Goal: Task Accomplishment & Management: Manage account settings

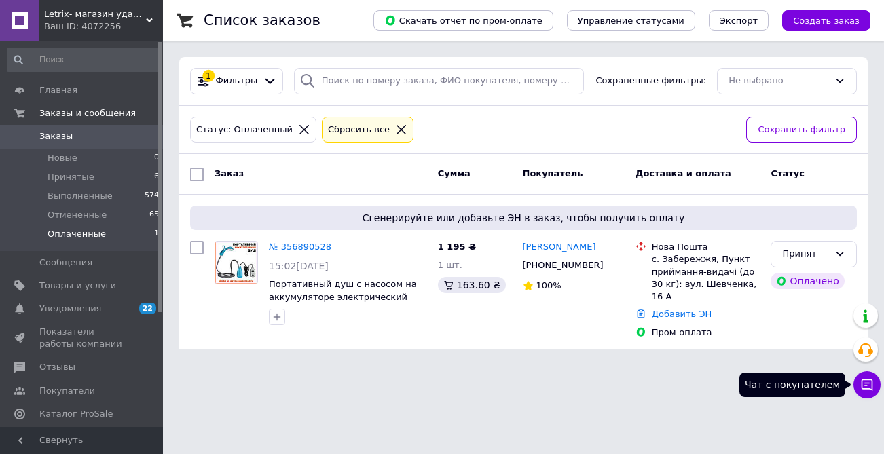
drag, startPoint x: 0, startPoint y: 0, endPoint x: 867, endPoint y: 388, distance: 950.0
click at [867, 388] on icon at bounding box center [867, 385] width 14 height 14
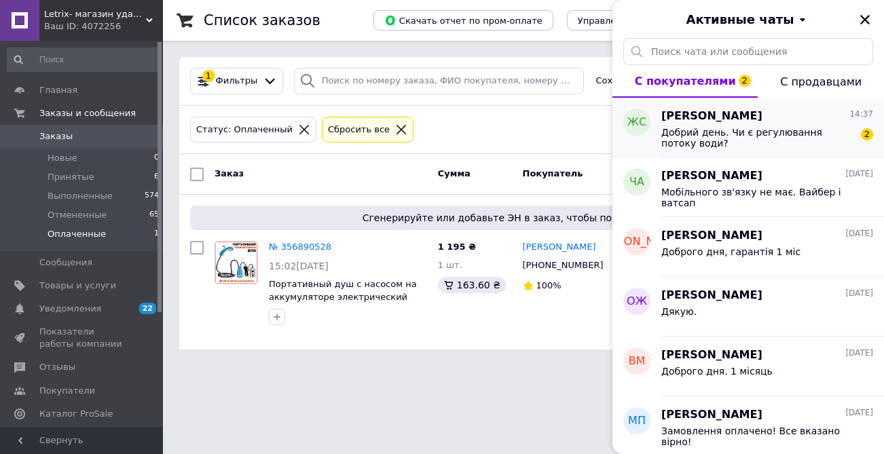
click at [734, 135] on span "Добрий день. Чи є регулювання потоку води?" at bounding box center [757, 138] width 193 height 22
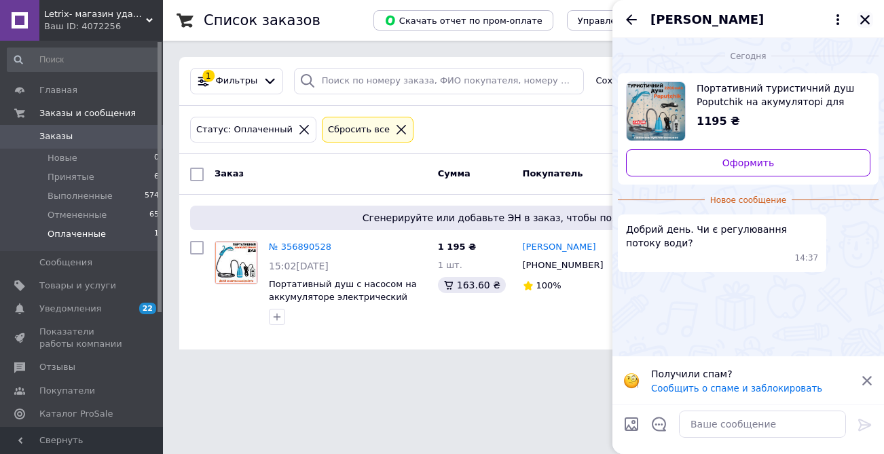
click at [863, 22] on icon "Закрыть" at bounding box center [865, 20] width 10 height 10
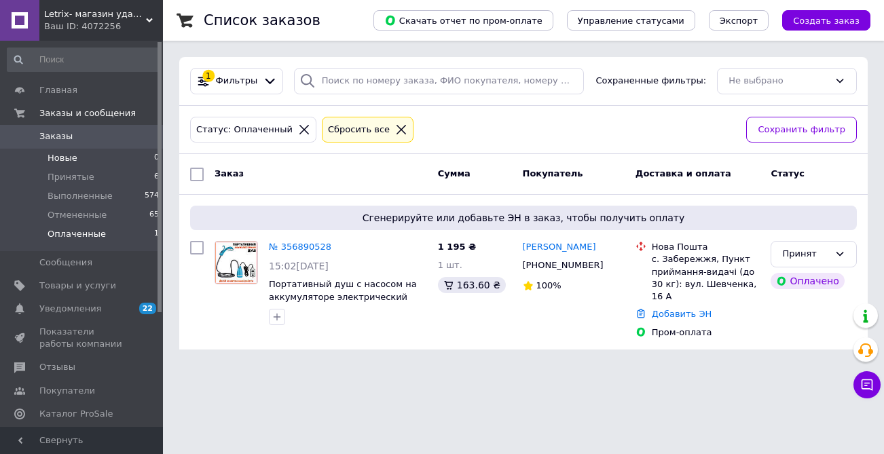
click at [60, 156] on span "Новые" at bounding box center [63, 158] width 30 height 12
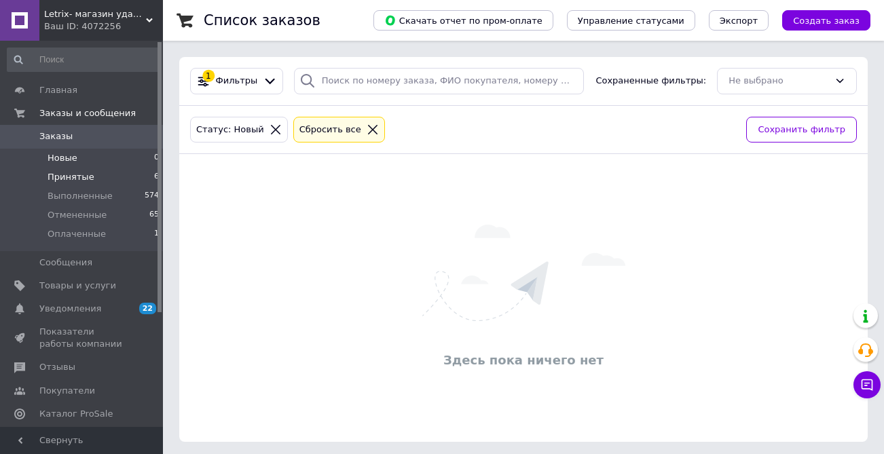
click at [61, 173] on span "Принятые" at bounding box center [71, 177] width 47 height 12
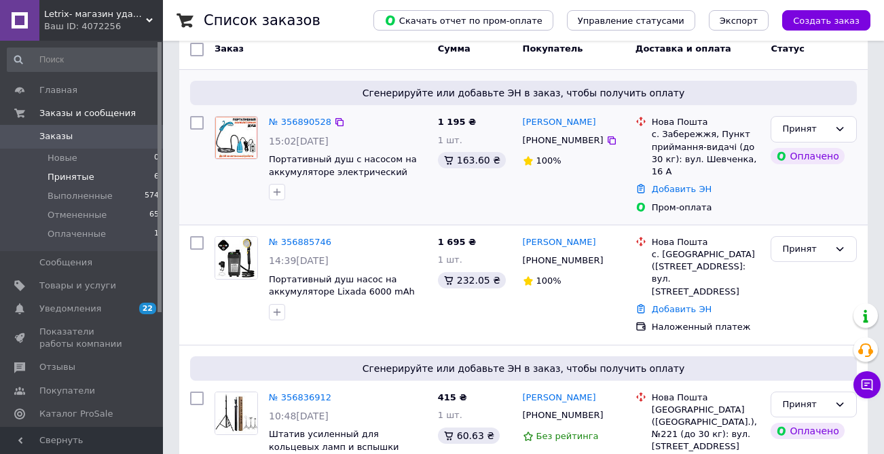
scroll to position [126, 0]
click at [128, 308] on span "22 0" at bounding box center [144, 309] width 37 height 12
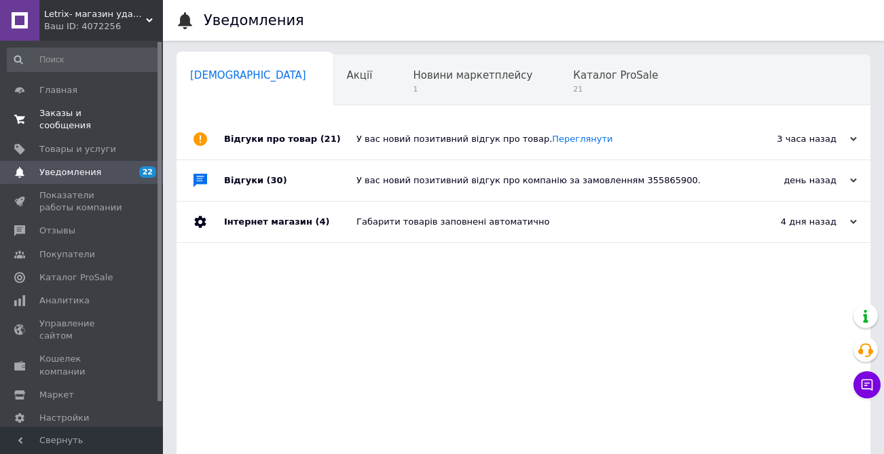
click at [75, 123] on span "Заказы и сообщения" at bounding box center [82, 119] width 86 height 24
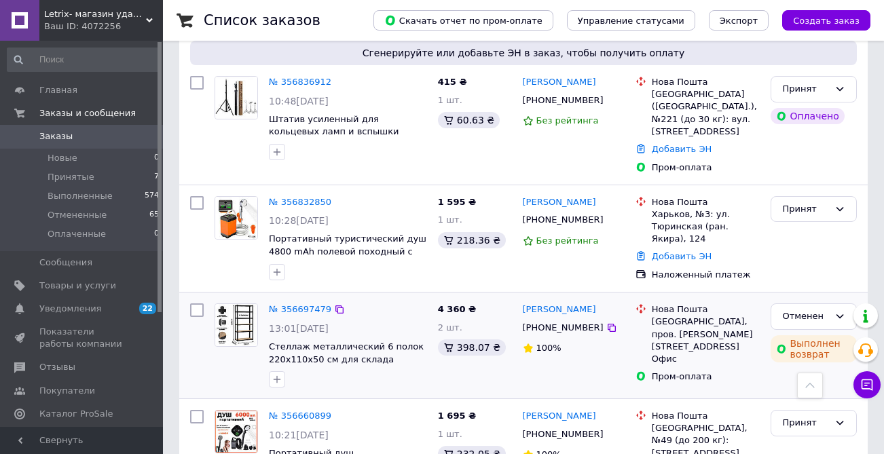
scroll to position [394, 0]
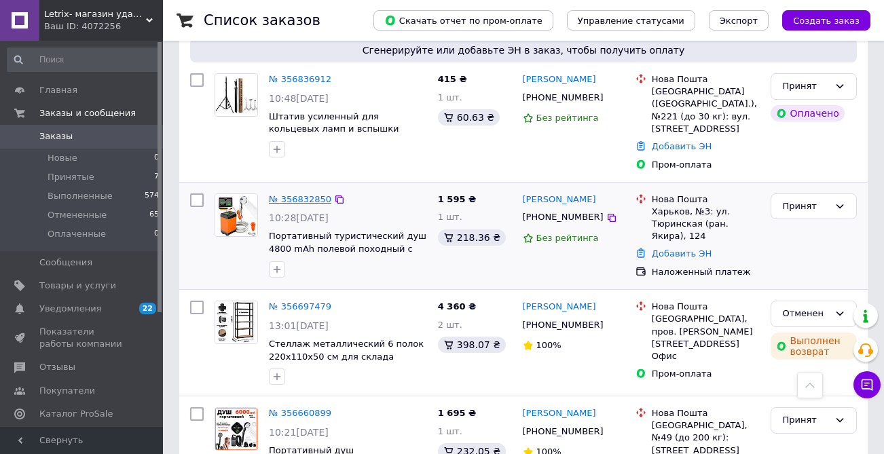
click at [290, 194] on link "№ 356832850" at bounding box center [300, 199] width 62 height 10
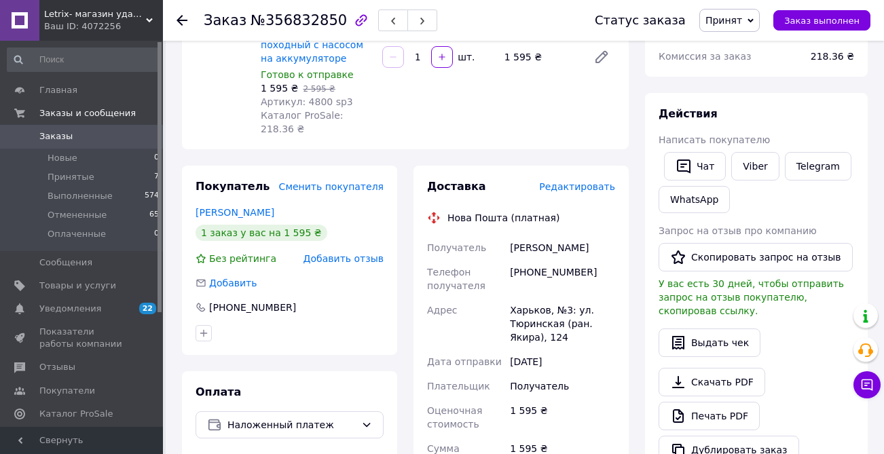
scroll to position [202, 0]
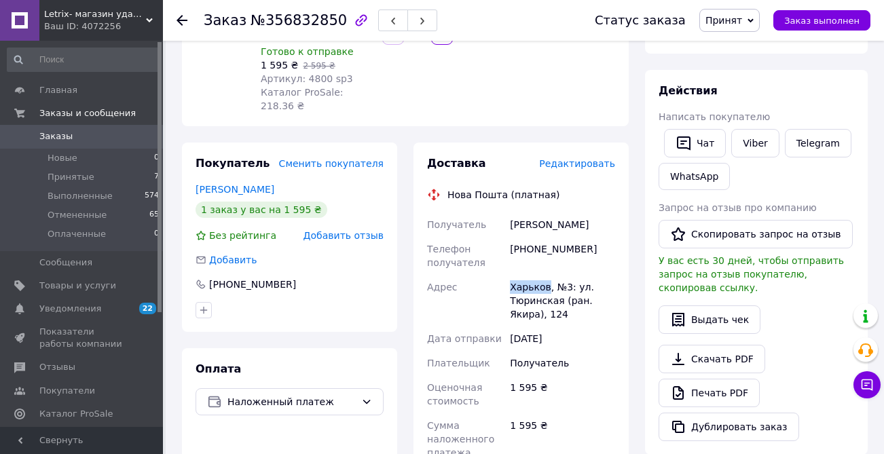
drag, startPoint x: 510, startPoint y: 282, endPoint x: 547, endPoint y: 284, distance: 36.7
click at [547, 284] on div "Харьков, №3: ул. Тюринская (ран. Якира), 124" at bounding box center [562, 301] width 111 height 52
copy div "Харьков"
click at [519, 259] on div "[PHONE_NUMBER]" at bounding box center [562, 256] width 111 height 38
drag, startPoint x: 512, startPoint y: 250, endPoint x: 603, endPoint y: 251, distance: 91.0
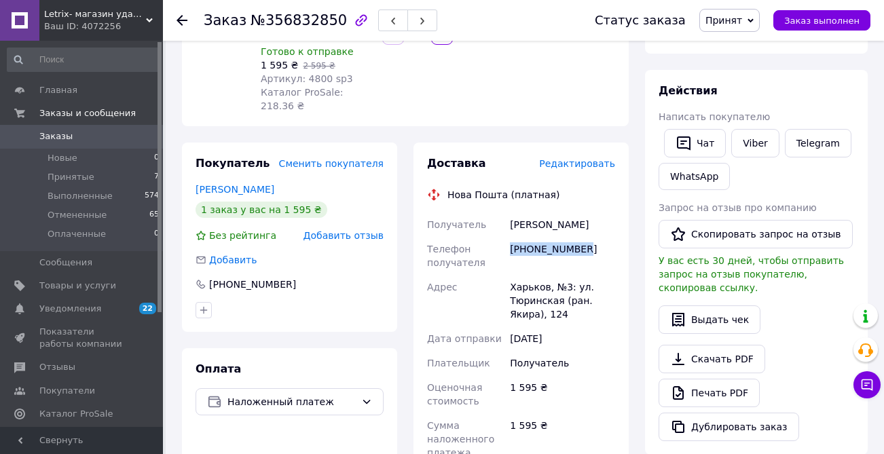
click at [603, 251] on div "[PHONE_NUMBER]" at bounding box center [562, 256] width 111 height 38
copy div "[PHONE_NUMBER]"
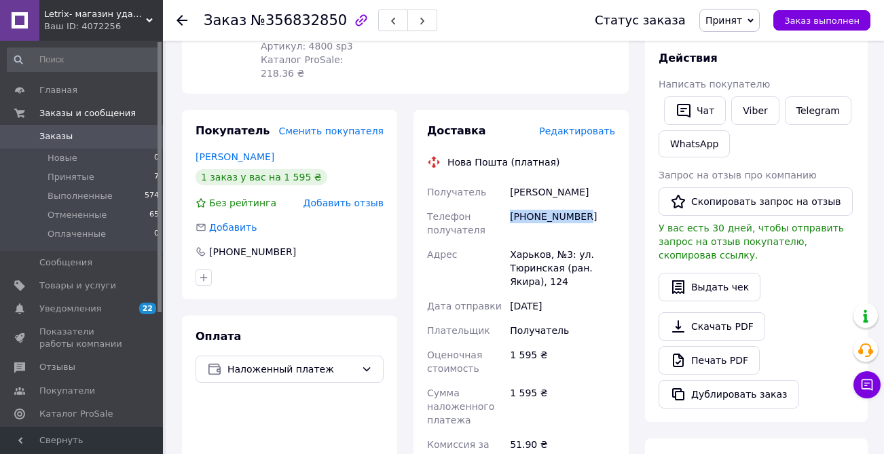
scroll to position [248, 0]
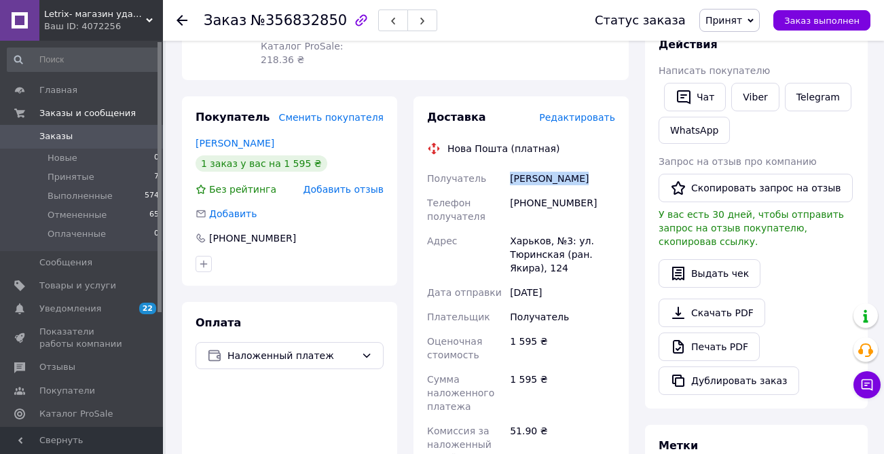
drag, startPoint x: 510, startPoint y: 178, endPoint x: 601, endPoint y: 179, distance: 91.6
click at [601, 179] on div "[PERSON_NAME]" at bounding box center [562, 178] width 111 height 24
copy div "[PERSON_NAME]"
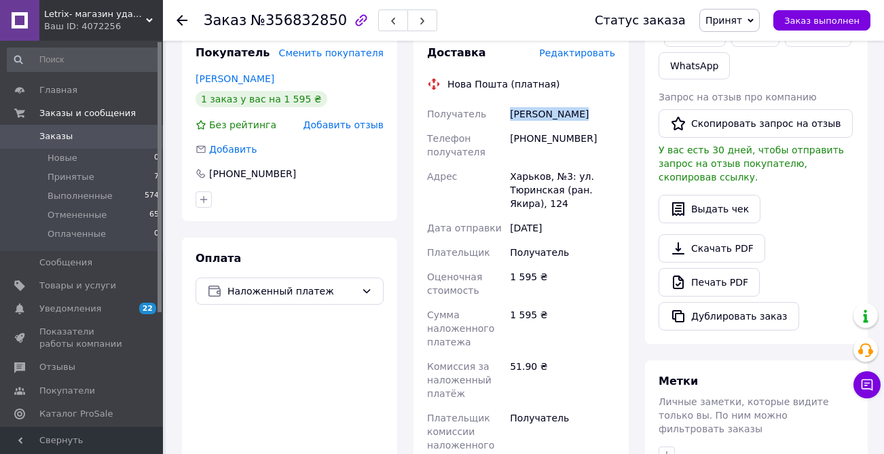
scroll to position [329, 0]
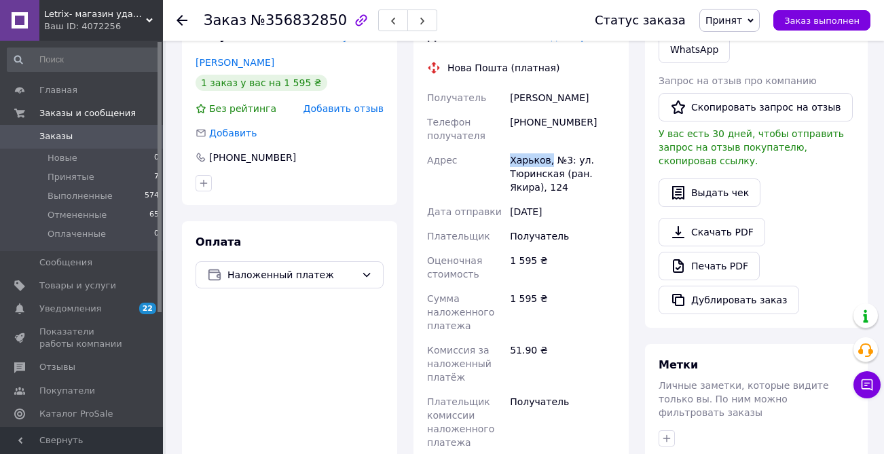
drag, startPoint x: 510, startPoint y: 158, endPoint x: 550, endPoint y: 158, distance: 39.4
click at [550, 158] on div "Харьков, №3: ул. Тюринская (ран. Якира), 124" at bounding box center [562, 174] width 111 height 52
copy div "Харьков,"
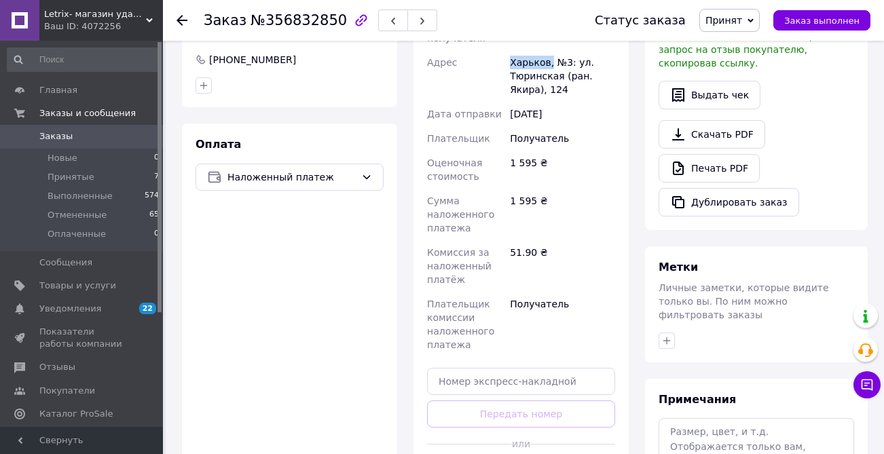
scroll to position [481, 0]
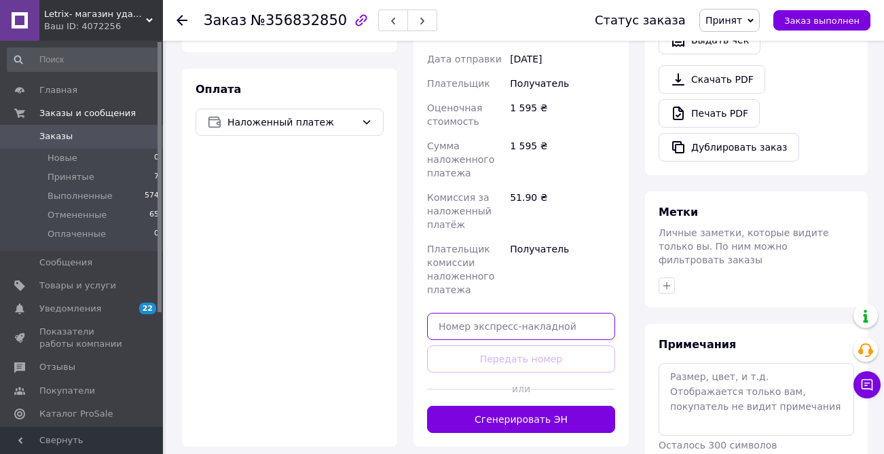
click at [453, 338] on input "text" at bounding box center [521, 326] width 188 height 27
paste input "20451225248013"
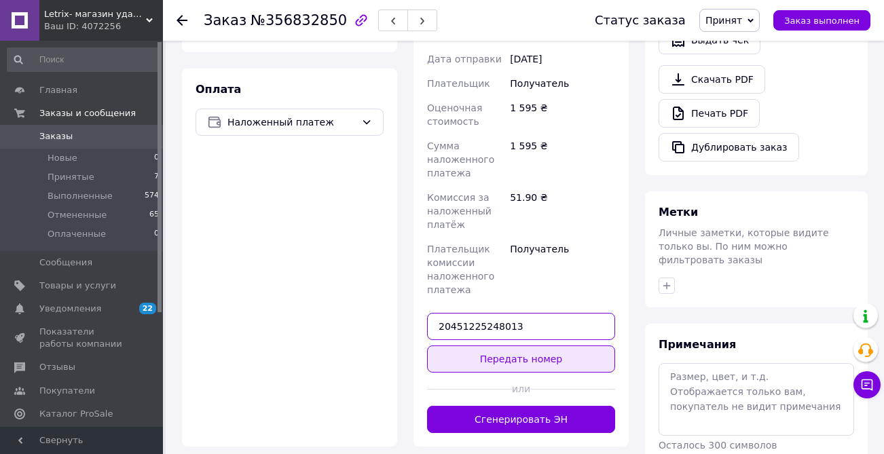
type input "20451225248013"
click at [466, 347] on button "Передать номер" at bounding box center [521, 358] width 188 height 27
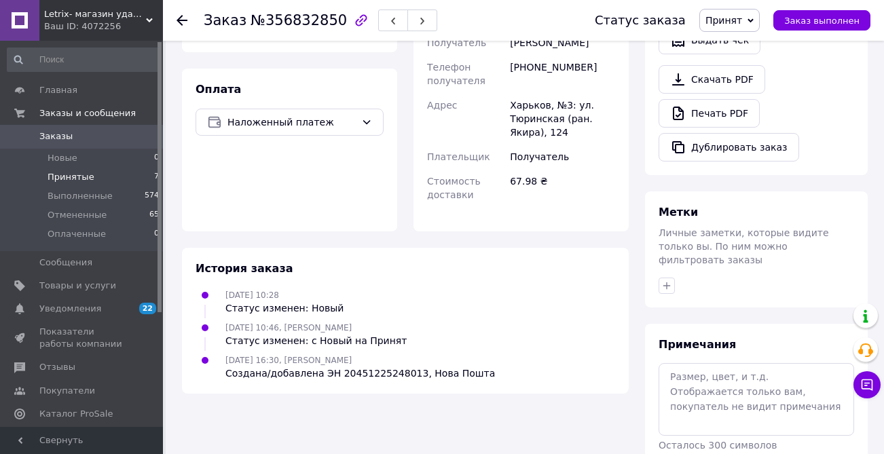
click at [78, 171] on span "Принятые" at bounding box center [71, 177] width 47 height 12
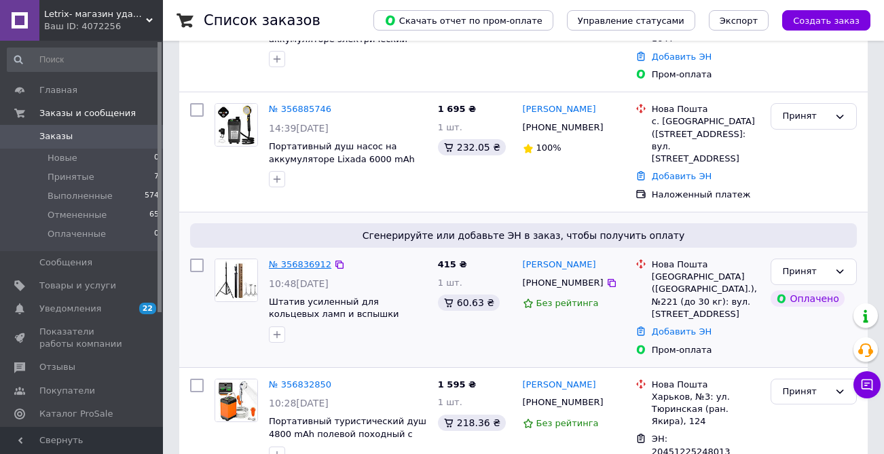
scroll to position [208, 0]
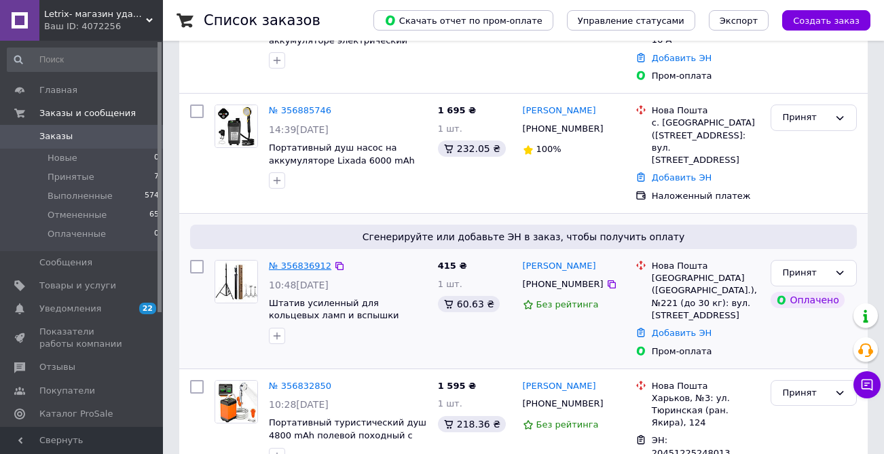
click at [293, 265] on link "№ 356836912" at bounding box center [300, 266] width 62 height 10
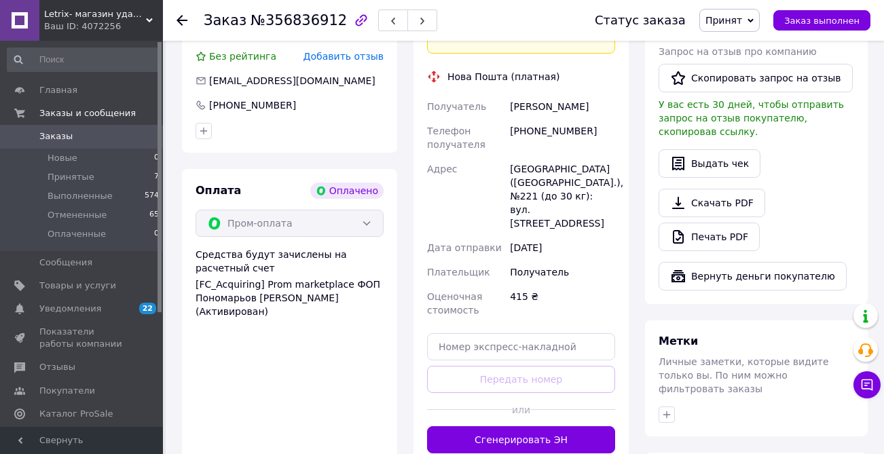
scroll to position [698, 0]
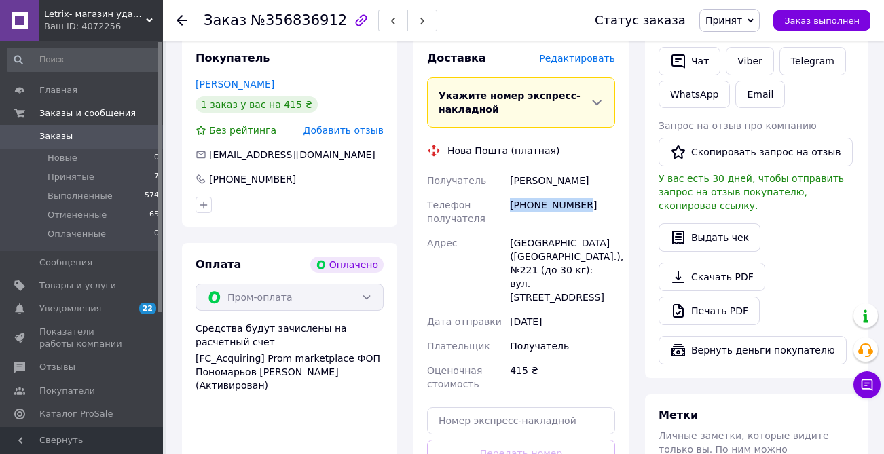
drag, startPoint x: 510, startPoint y: 179, endPoint x: 591, endPoint y: 177, distance: 81.5
click at [591, 193] on div "[PHONE_NUMBER]" at bounding box center [562, 212] width 111 height 38
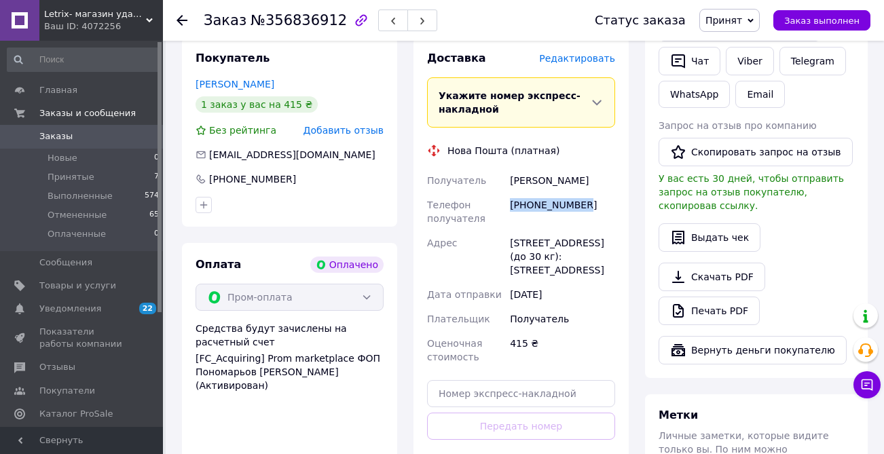
copy div "[PHONE_NUMBER]"
drag, startPoint x: 510, startPoint y: 153, endPoint x: 586, endPoint y: 153, distance: 76.0
click at [586, 168] on div "[PERSON_NAME]" at bounding box center [562, 180] width 111 height 24
copy div "[PERSON_NAME]"
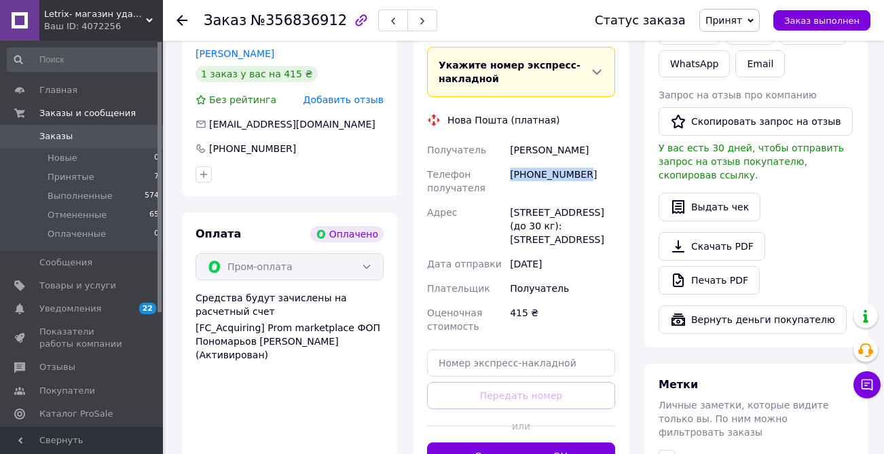
scroll to position [739, 0]
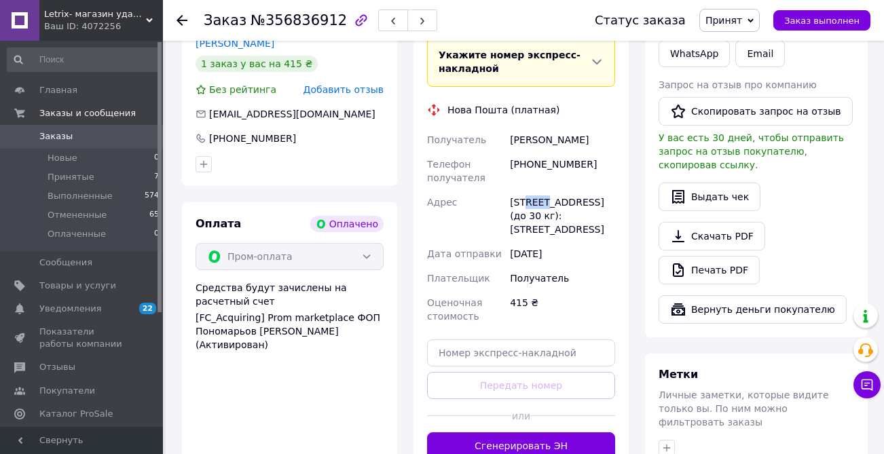
drag, startPoint x: 519, startPoint y: 177, endPoint x: 540, endPoint y: 177, distance: 21.0
click at [540, 190] on div "[STREET_ADDRESS] (до 30 кг): [STREET_ADDRESS]" at bounding box center [562, 216] width 111 height 52
copy div "[GEOGRAPHIC_DATA]"
click at [466, 339] on input "text" at bounding box center [521, 352] width 188 height 27
paste input "20451225250522"
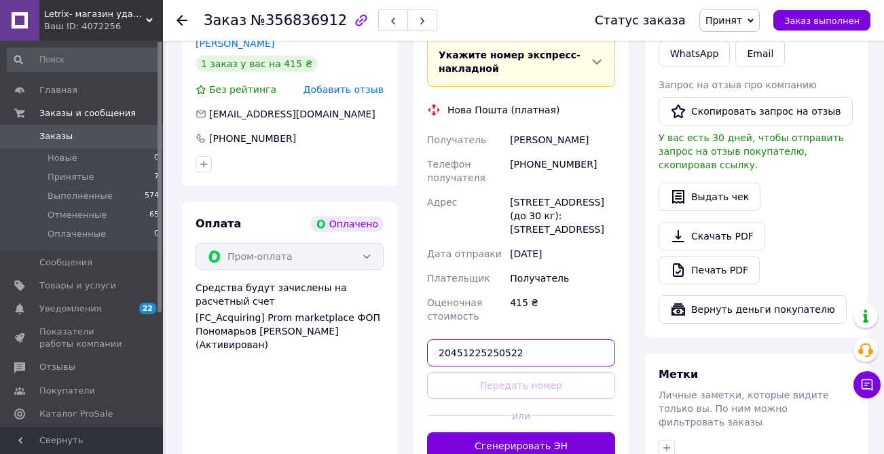
type input "20451225250522"
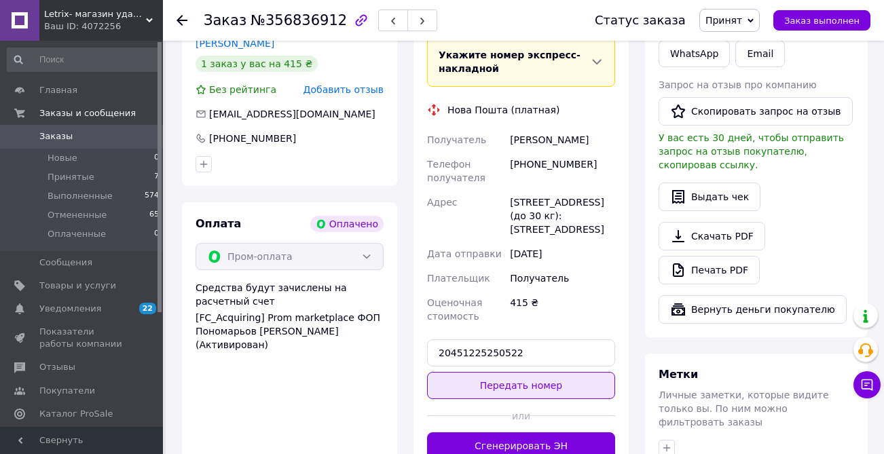
click at [483, 372] on button "Передать номер" at bounding box center [521, 385] width 188 height 27
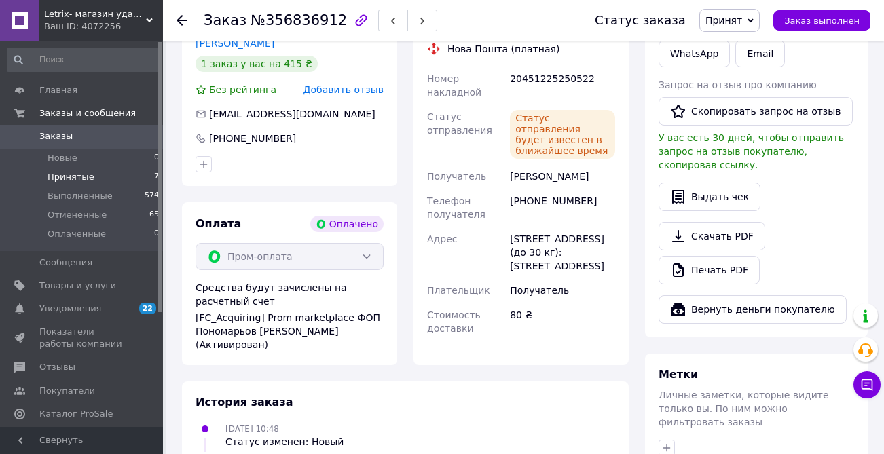
click at [91, 181] on li "Принятые 7" at bounding box center [83, 177] width 167 height 19
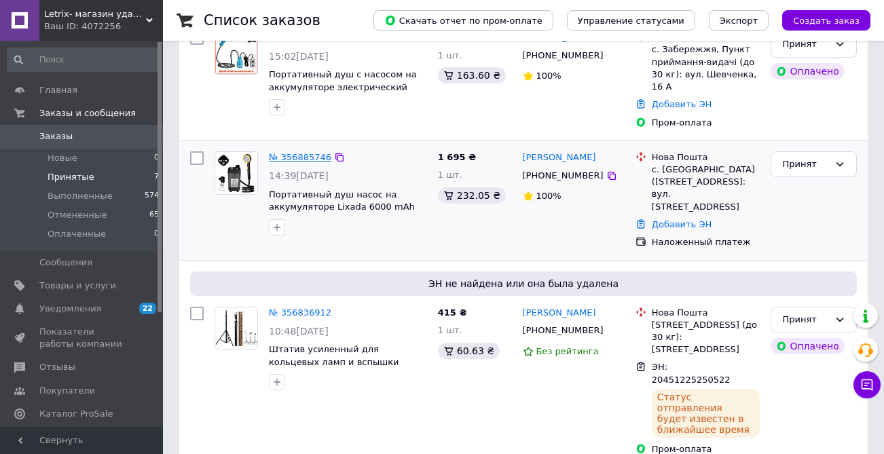
click at [305, 160] on link "№ 356885746" at bounding box center [300, 157] width 62 height 10
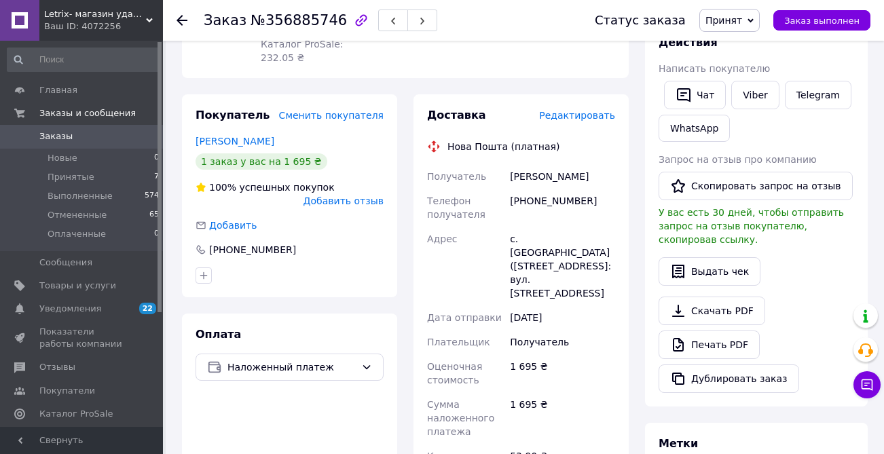
scroll to position [244, 0]
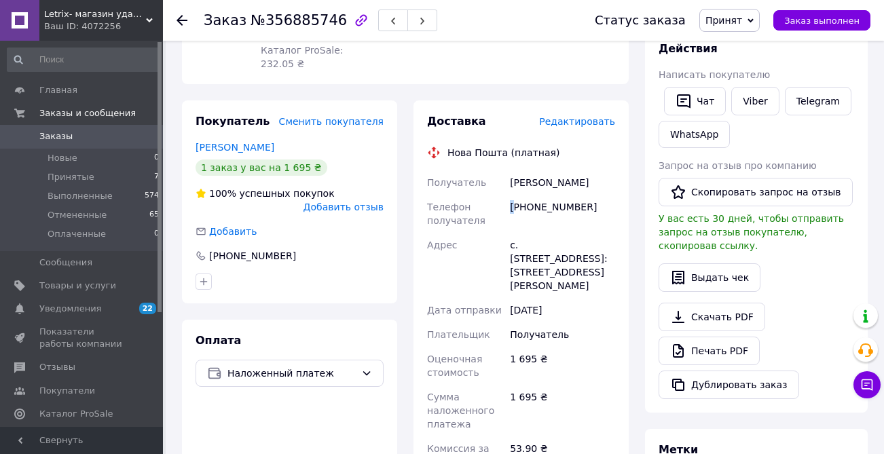
drag, startPoint x: 513, startPoint y: 195, endPoint x: 585, endPoint y: 185, distance: 72.8
click at [585, 195] on div "[PHONE_NUMBER]" at bounding box center [562, 214] width 111 height 38
click at [548, 204] on div "[PHONE_NUMBER]" at bounding box center [562, 214] width 111 height 38
drag, startPoint x: 510, startPoint y: 193, endPoint x: 611, endPoint y: 193, distance: 100.5
click at [611, 195] on div "[PHONE_NUMBER]" at bounding box center [562, 214] width 111 height 38
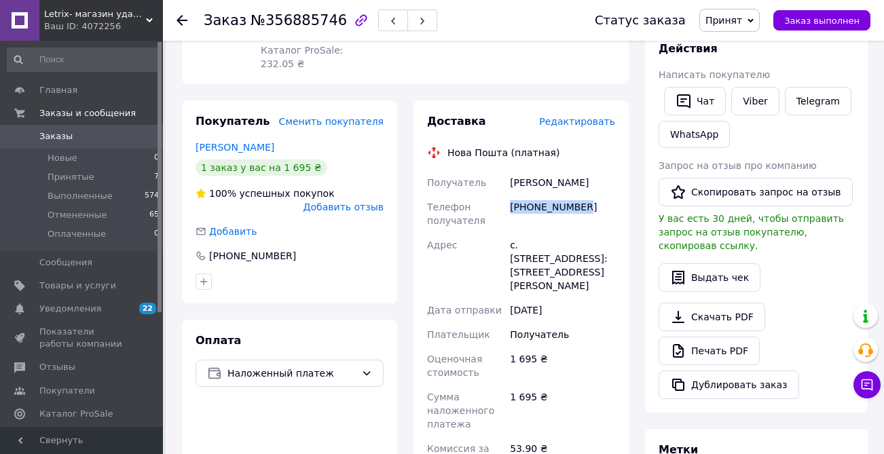
copy div "[PHONE_NUMBER]"
drag, startPoint x: 511, startPoint y: 166, endPoint x: 579, endPoint y: 166, distance: 67.9
click at [579, 170] on div "[PERSON_NAME]" at bounding box center [562, 182] width 111 height 24
copy div "[PERSON_NAME]"
drag, startPoint x: 523, startPoint y: 231, endPoint x: 590, endPoint y: 231, distance: 67.9
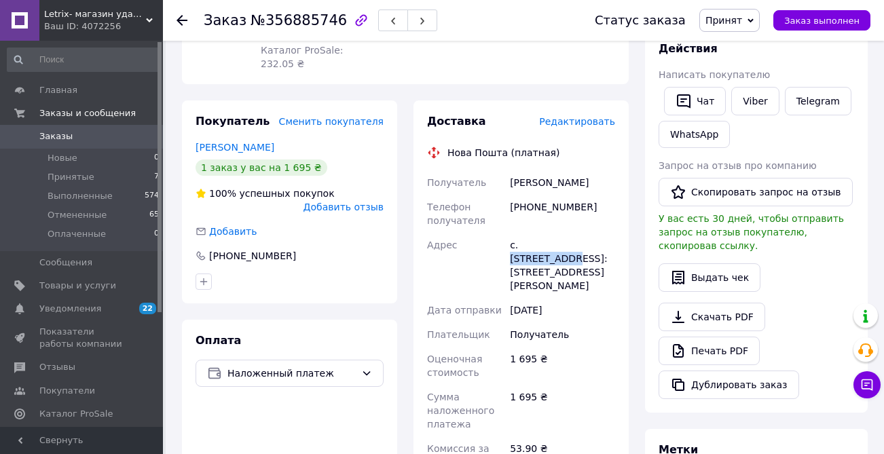
click at [590, 233] on div "с. [STREET_ADDRESS]: [STREET_ADDRESS][PERSON_NAME]" at bounding box center [562, 265] width 111 height 65
copy div "Новодонецкое"
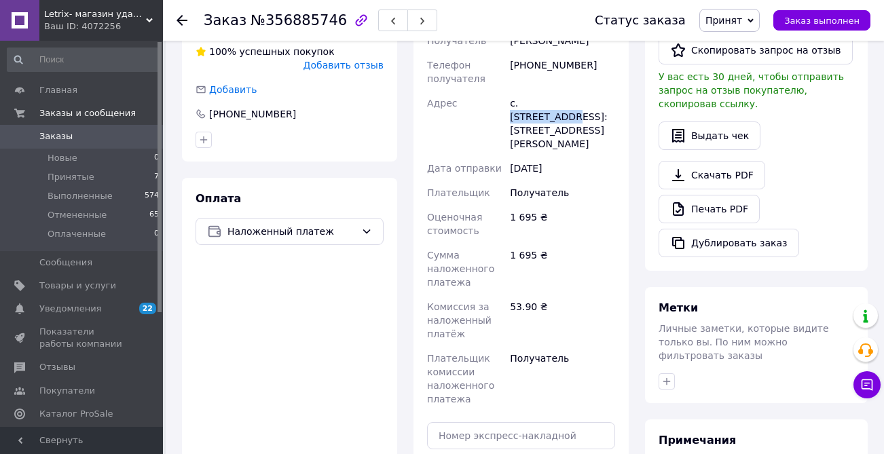
scroll to position [417, 0]
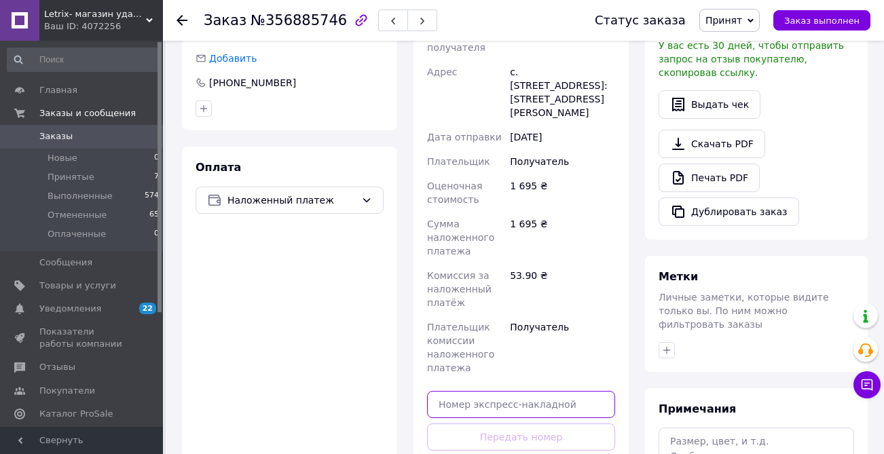
click at [463, 391] on input "text" at bounding box center [521, 404] width 188 height 27
paste input "20451225252419"
type input "20451225252419"
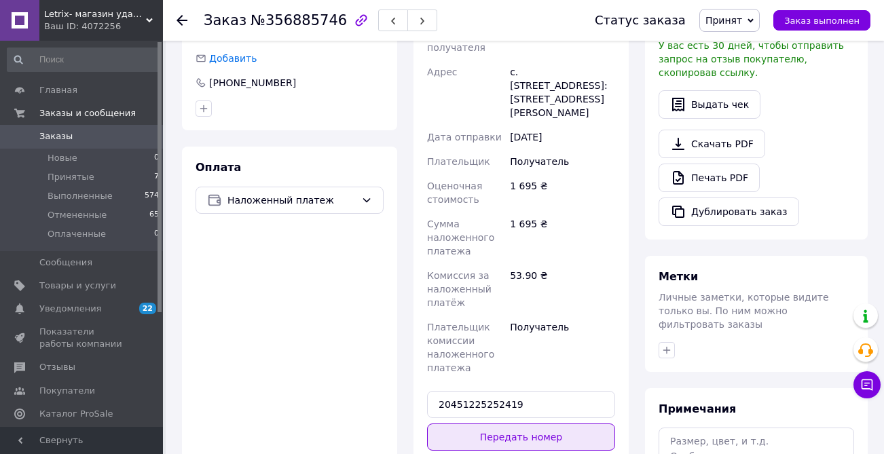
click at [480, 431] on button "Передать номер" at bounding box center [521, 437] width 188 height 27
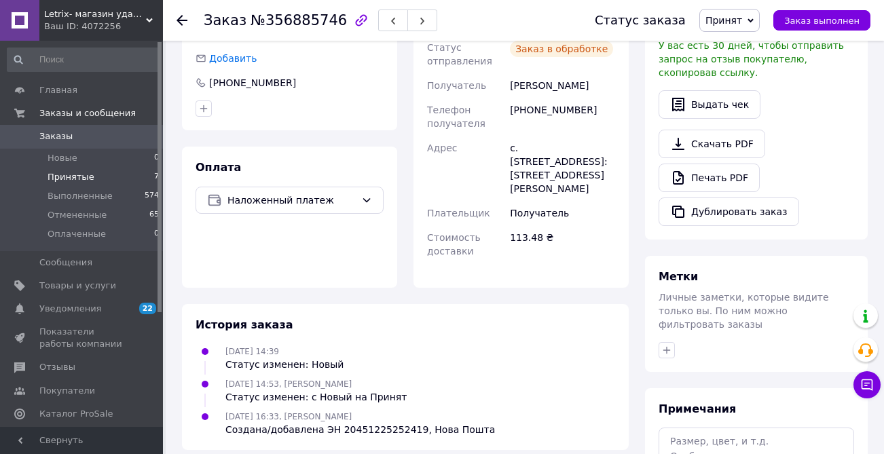
click at [92, 176] on li "Принятые 7" at bounding box center [83, 177] width 167 height 19
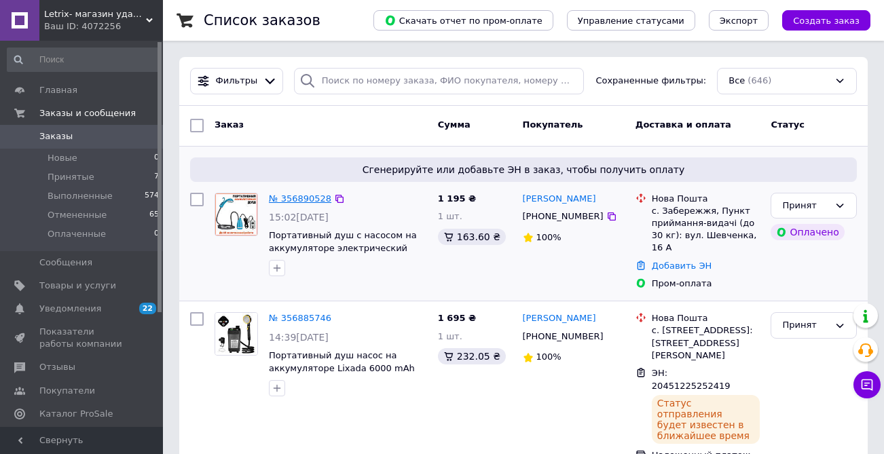
click at [301, 193] on link "№ 356890528" at bounding box center [300, 198] width 62 height 10
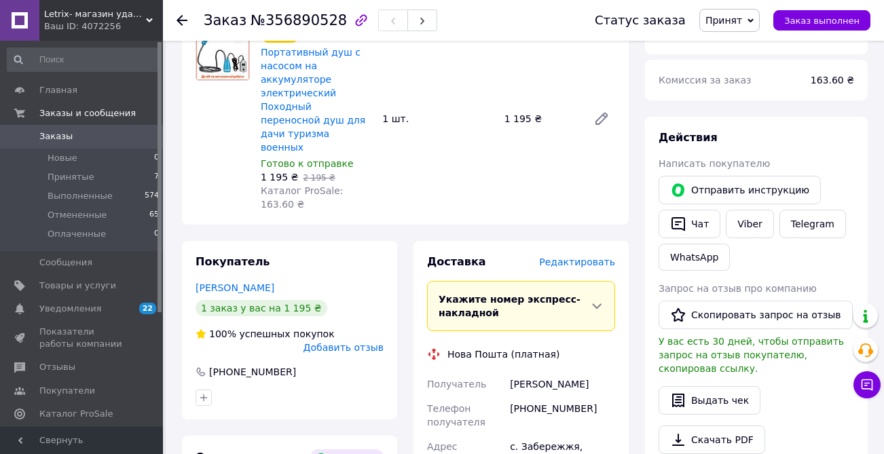
scroll to position [542, 0]
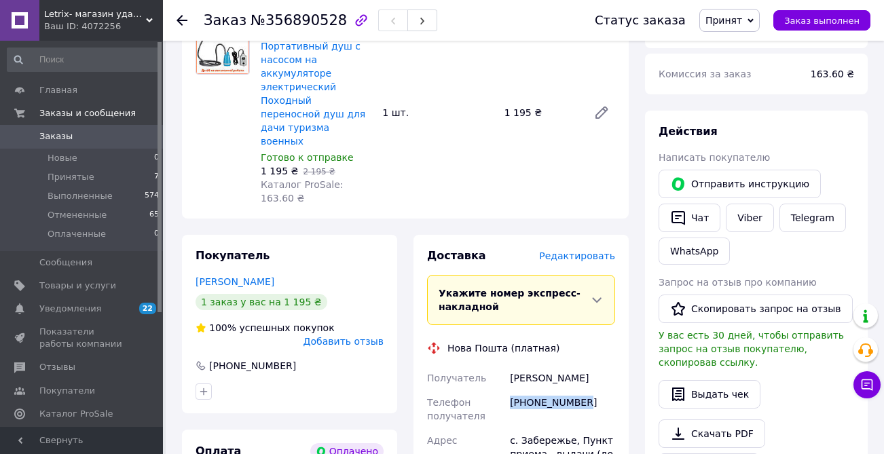
drag, startPoint x: 510, startPoint y: 375, endPoint x: 588, endPoint y: 375, distance: 78.7
click at [588, 390] on div "[PHONE_NUMBER]" at bounding box center [562, 409] width 111 height 38
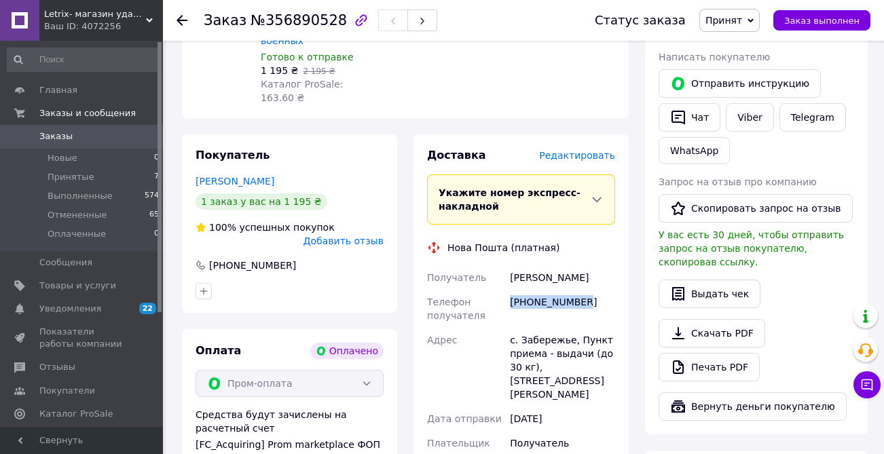
scroll to position [675, 0]
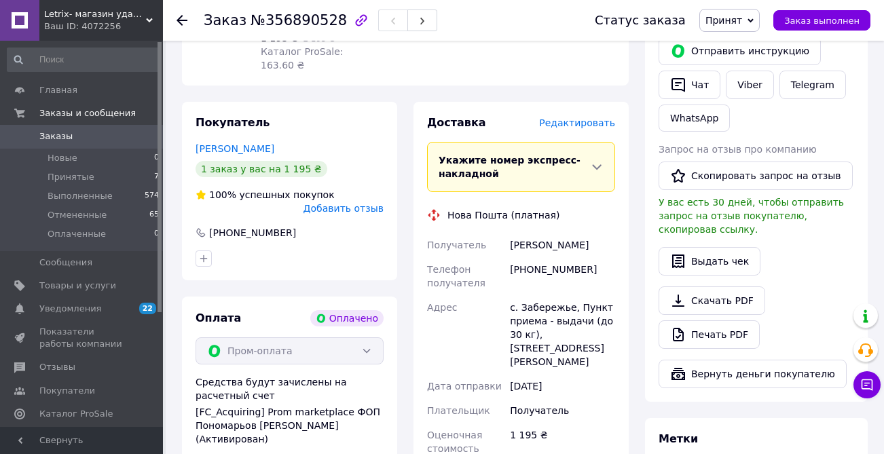
drag, startPoint x: 506, startPoint y: 219, endPoint x: 527, endPoint y: 219, distance: 20.4
click at [593, 233] on div "[PERSON_NAME]" at bounding box center [562, 245] width 111 height 24
click at [513, 233] on div "[PERSON_NAME]" at bounding box center [562, 245] width 111 height 24
drag, startPoint x: 513, startPoint y: 219, endPoint x: 576, endPoint y: 220, distance: 63.1
click at [576, 233] on div "[PERSON_NAME]" at bounding box center [562, 245] width 111 height 24
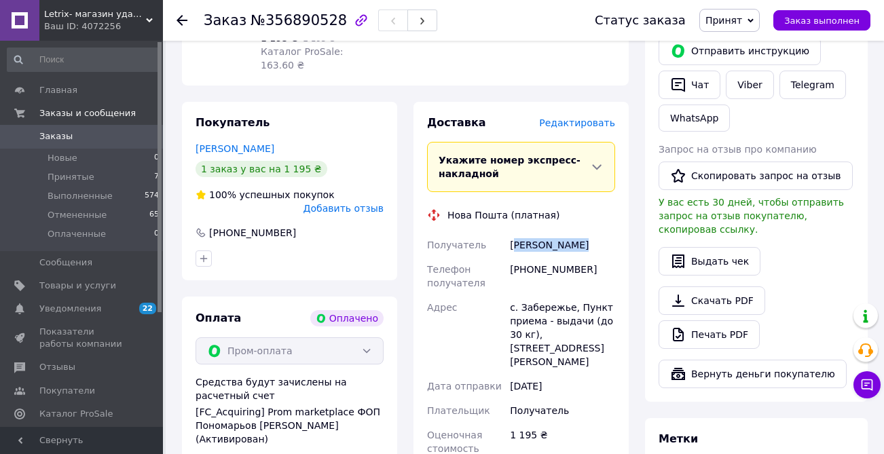
click at [576, 233] on div "[PERSON_NAME]" at bounding box center [562, 245] width 111 height 24
drag, startPoint x: 510, startPoint y: 221, endPoint x: 607, endPoint y: 222, distance: 97.1
click at [607, 233] on div "[PERSON_NAME]" at bounding box center [562, 245] width 111 height 24
drag, startPoint x: 521, startPoint y: 280, endPoint x: 573, endPoint y: 279, distance: 52.3
click at [573, 295] on div "с. Забережье, Пункт приема - выдачи (до 30 кг), [STREET_ADDRESS][PERSON_NAME]" at bounding box center [562, 334] width 111 height 79
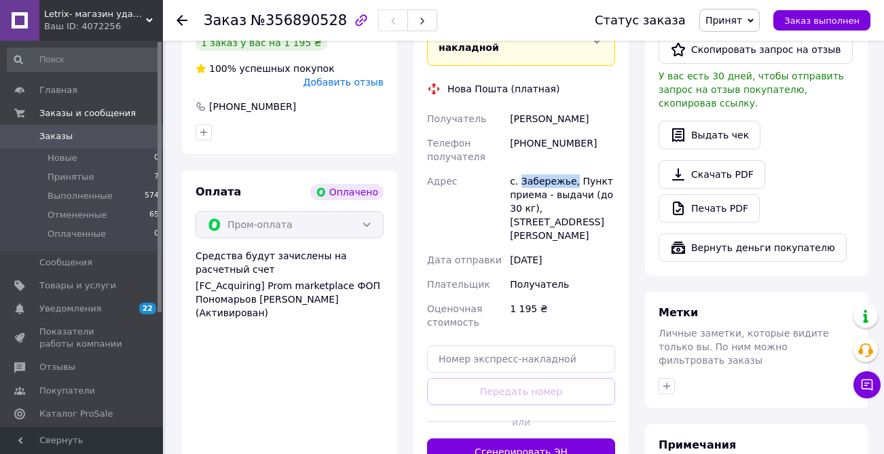
scroll to position [822, 0]
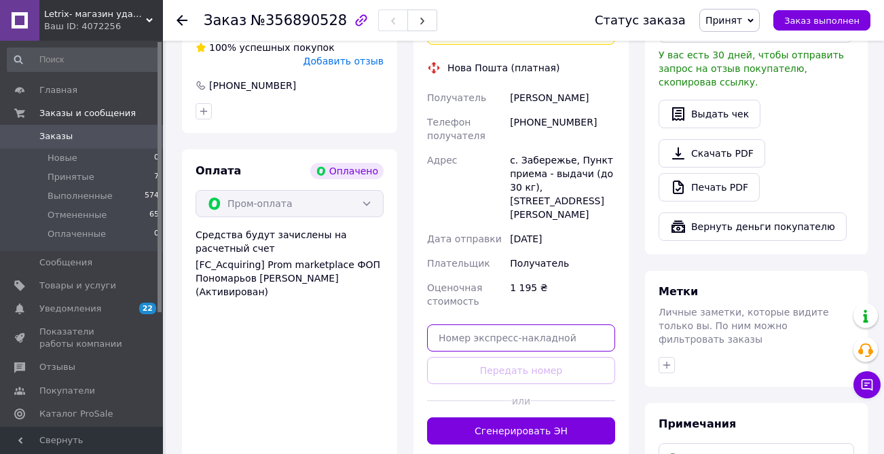
click at [455, 324] on input "text" at bounding box center [521, 337] width 188 height 27
paste input "20451225254725"
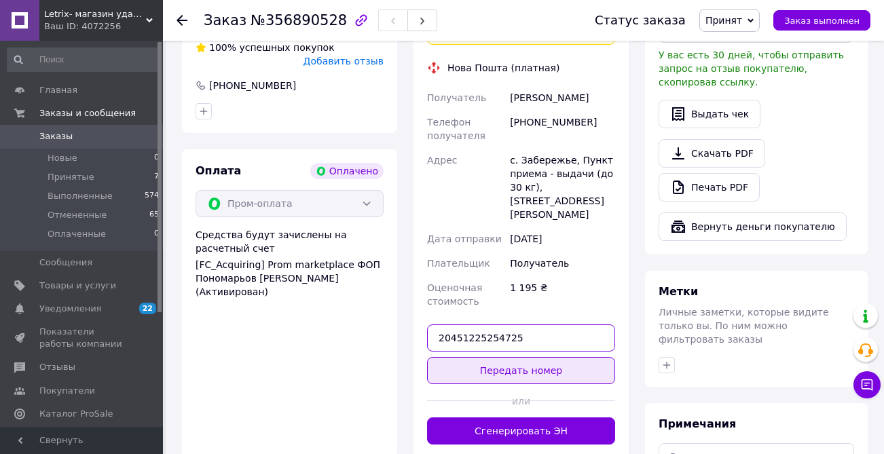
type input "20451225254725"
click at [464, 357] on button "Передать номер" at bounding box center [521, 370] width 188 height 27
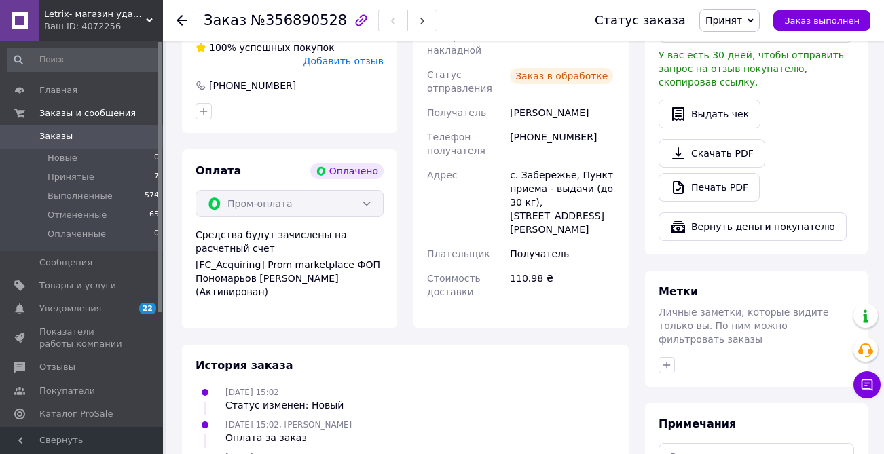
click at [62, 139] on span "Заказы" at bounding box center [55, 136] width 33 height 12
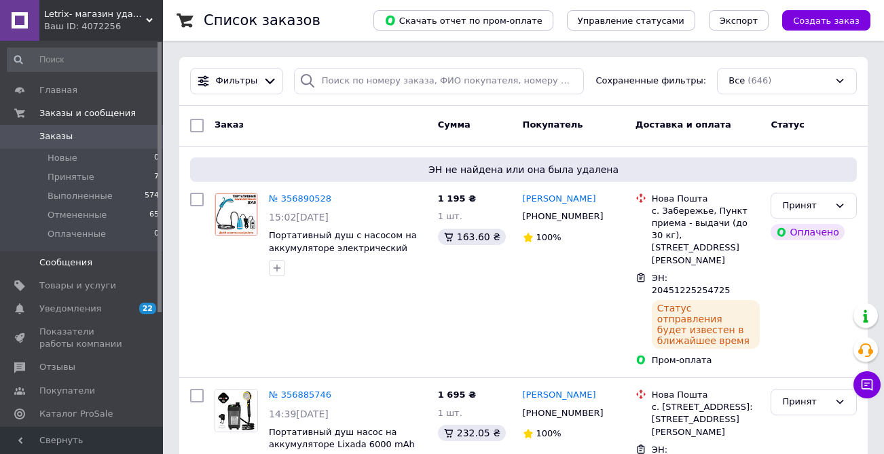
click at [123, 253] on link "Сообщения 0" at bounding box center [83, 262] width 167 height 23
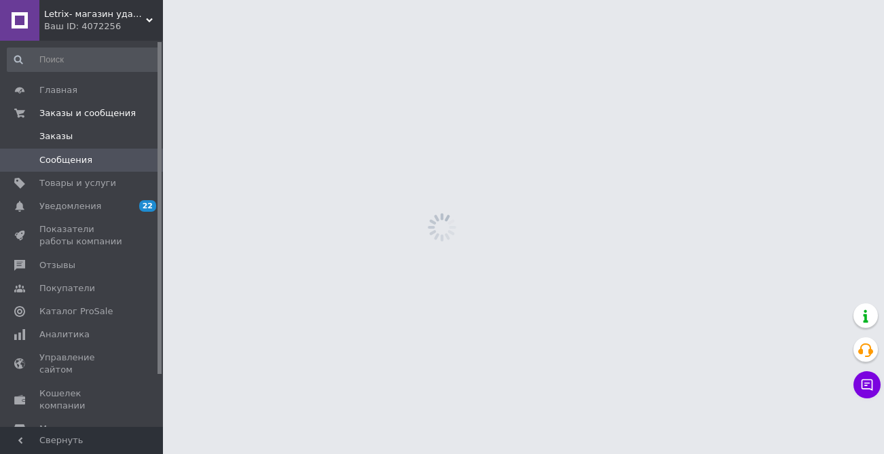
click at [53, 132] on span "Заказы" at bounding box center [55, 136] width 33 height 12
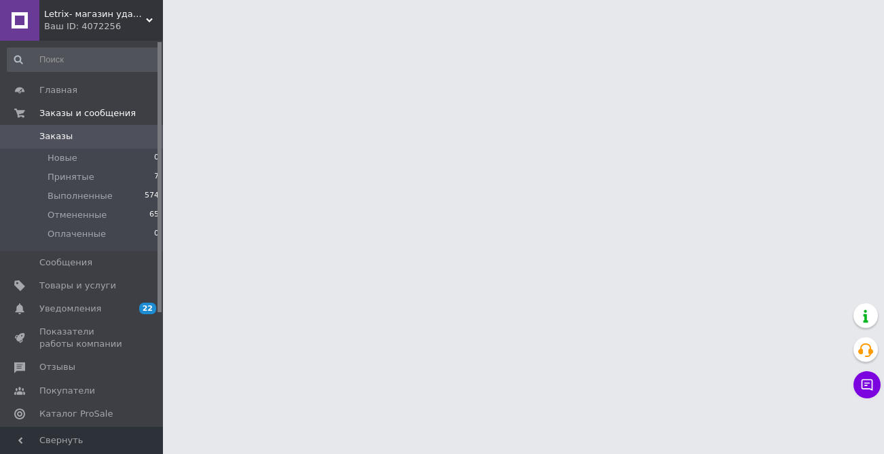
click at [92, 138] on span "Заказы" at bounding box center [82, 136] width 86 height 12
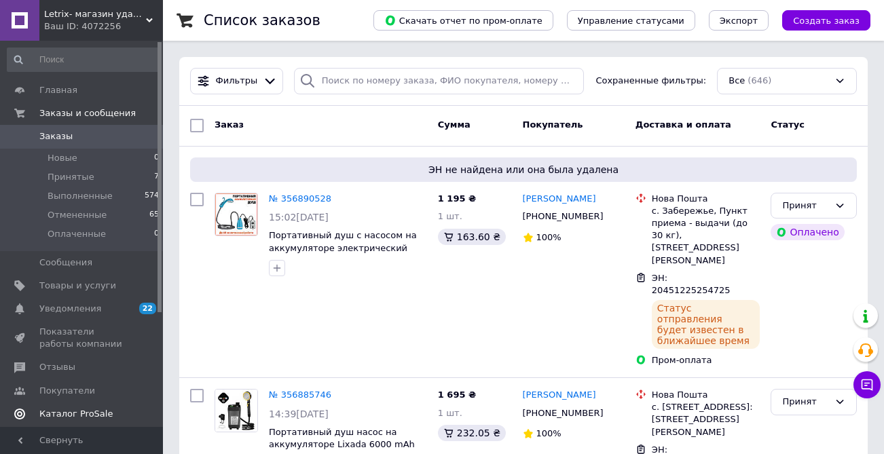
click at [70, 414] on span "Каталог ProSale" at bounding box center [75, 414] width 73 height 12
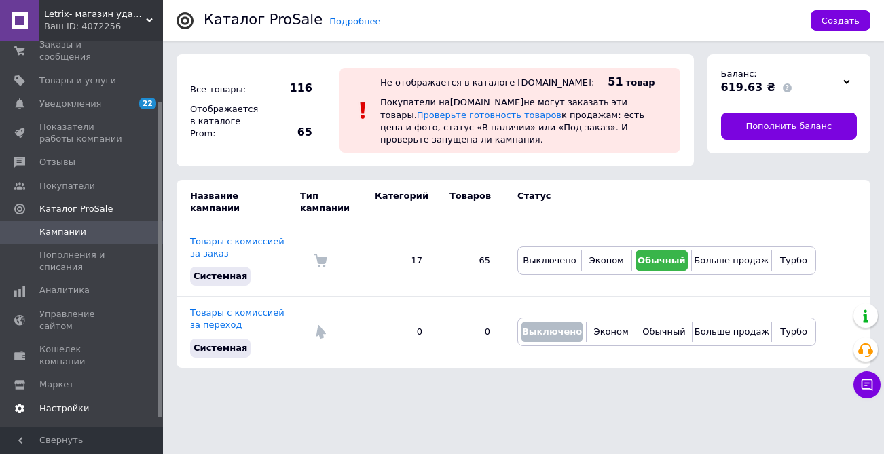
scroll to position [64, 0]
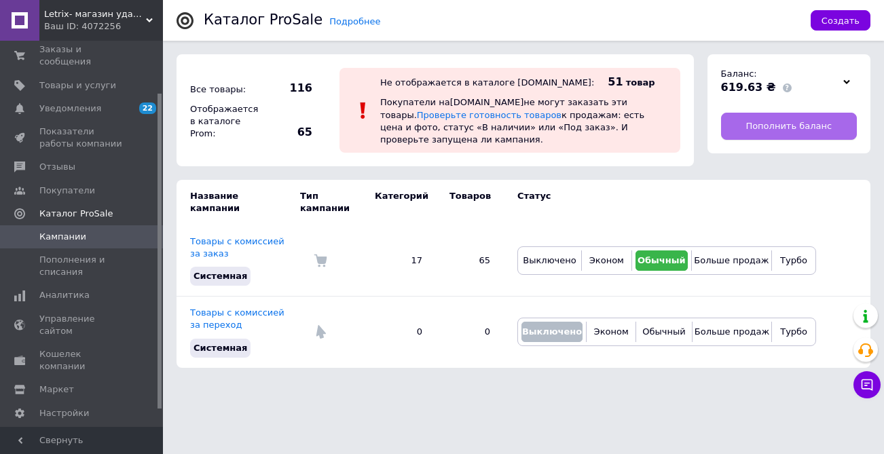
click at [764, 126] on span "Пополнить баланс" at bounding box center [788, 126] width 86 height 12
